Goal: Find specific page/section: Find specific page/section

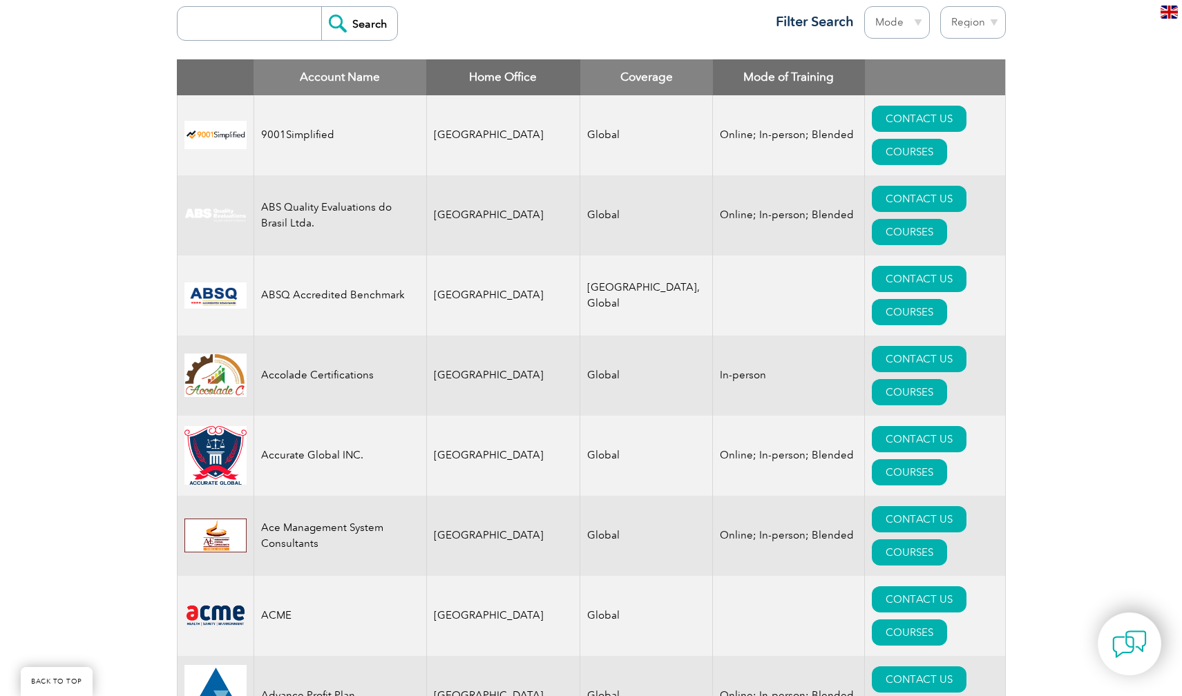
scroll to position [415, 0]
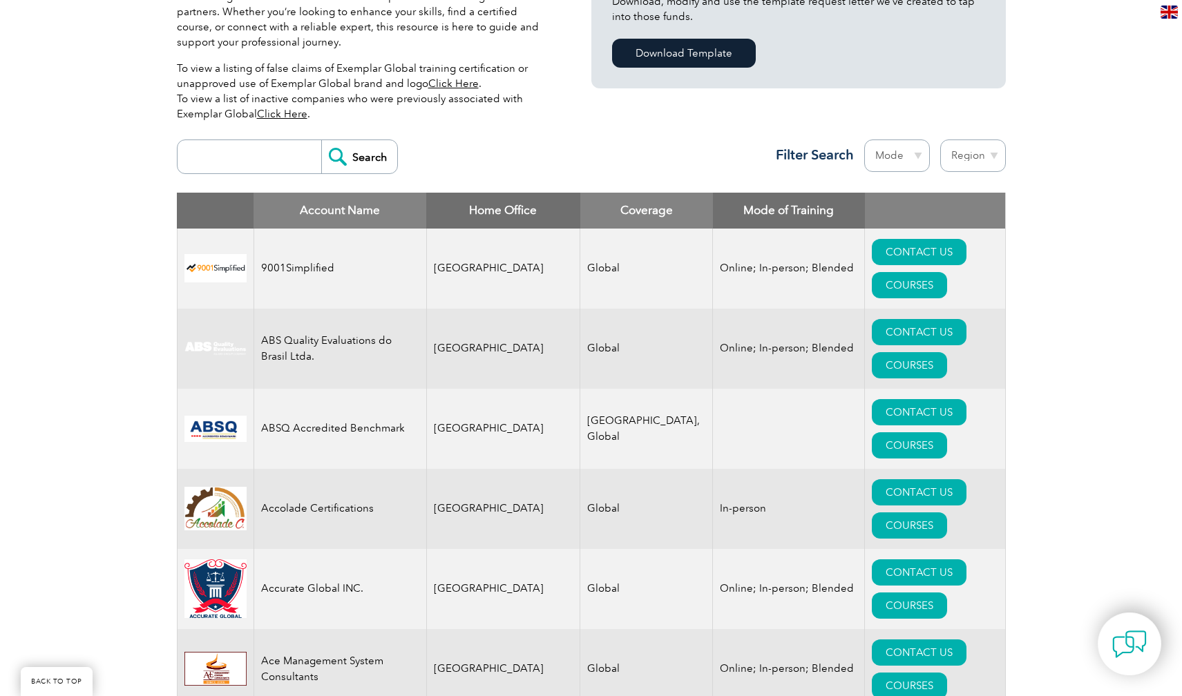
click at [973, 153] on select "Region [GEOGRAPHIC_DATA] [GEOGRAPHIC_DATA] [GEOGRAPHIC_DATA] [GEOGRAPHIC_DATA] …" at bounding box center [973, 156] width 66 height 32
select select "[GEOGRAPHIC_DATA]"
click at [940, 140] on select "Region [GEOGRAPHIC_DATA] [GEOGRAPHIC_DATA] [GEOGRAPHIC_DATA] [GEOGRAPHIC_DATA] …" at bounding box center [973, 156] width 66 height 32
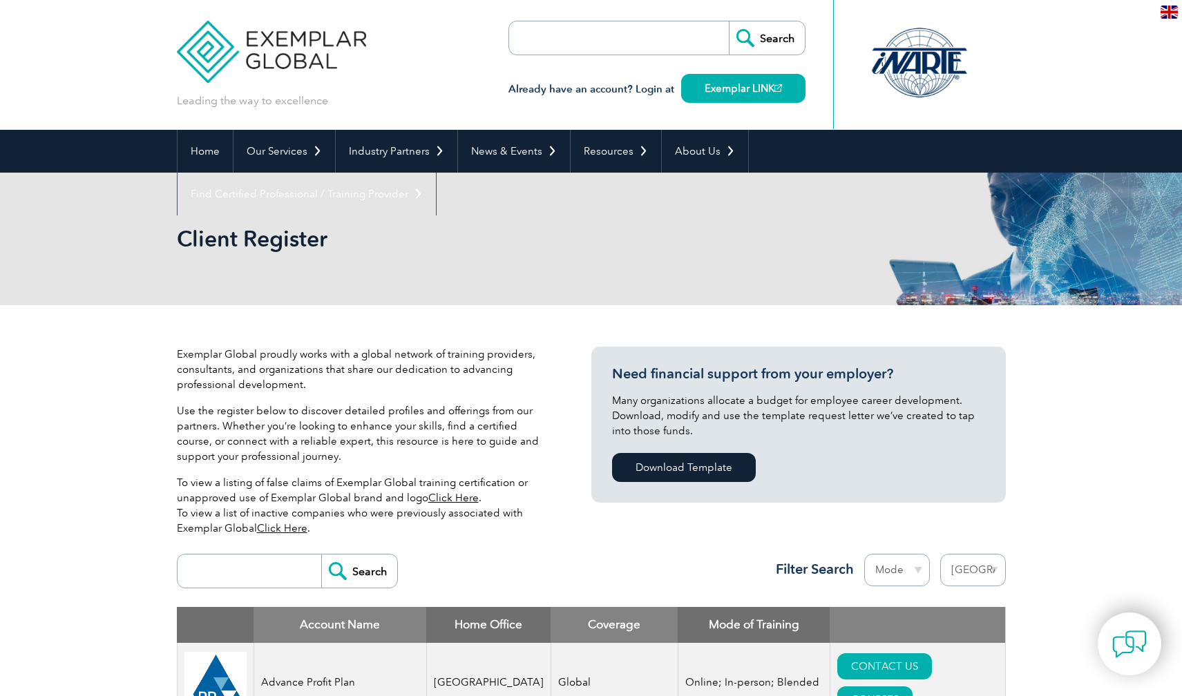
select select "[GEOGRAPHIC_DATA]"
